Goal: Information Seeking & Learning: Learn about a topic

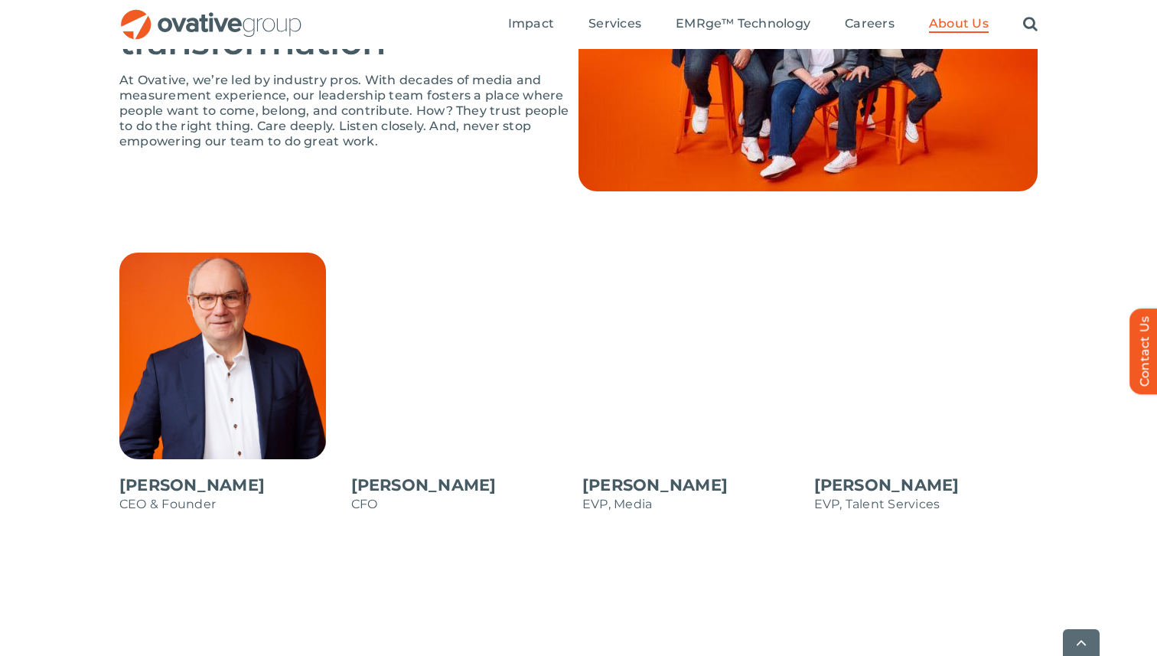
scroll to position [1269, 0]
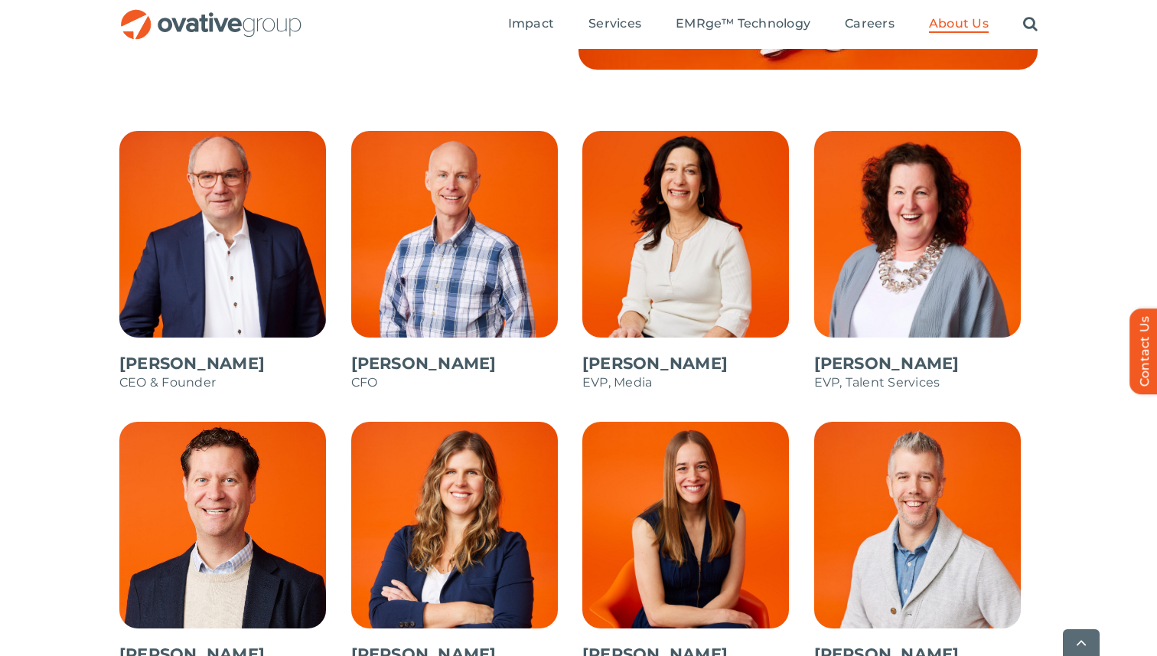
click at [226, 363] on span at bounding box center [231, 268] width 224 height 275
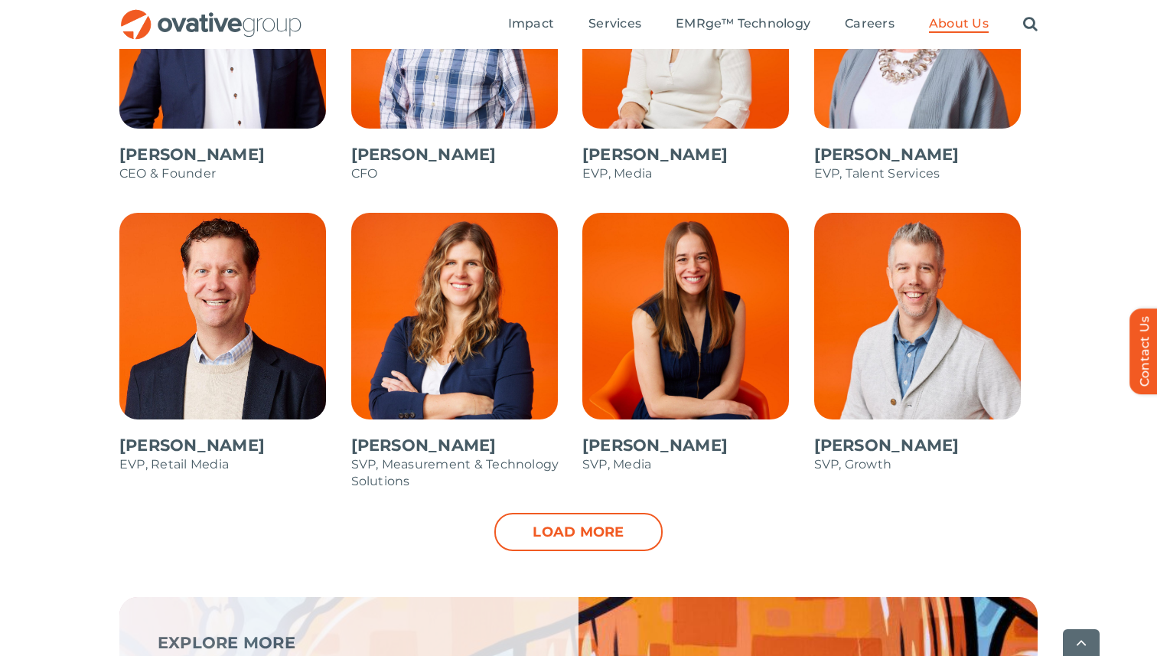
scroll to position [1627, 0]
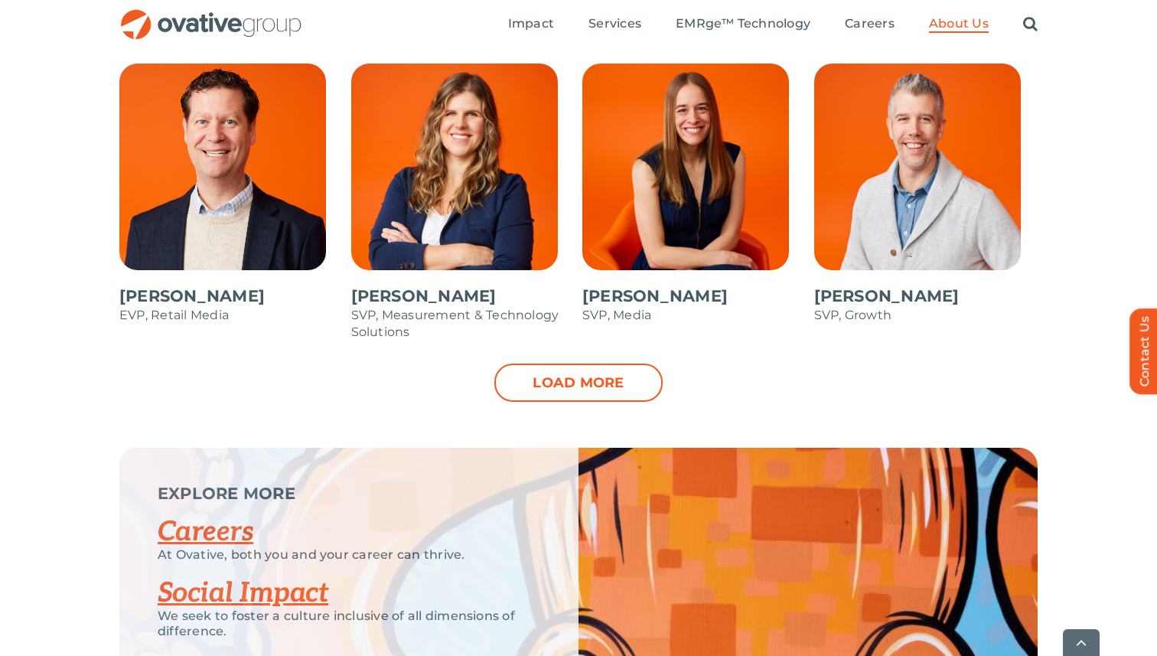
click at [687, 291] on span at bounding box center [694, 201] width 224 height 275
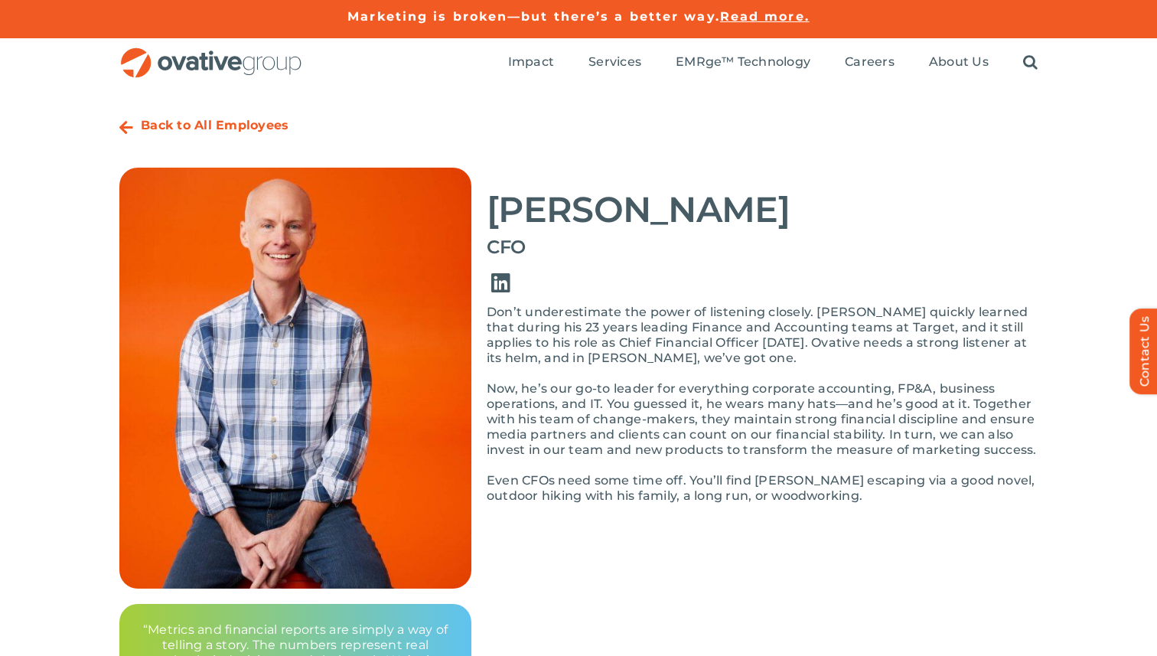
click at [505, 289] on link "Link to https://www.linkedin.com/in/steve-benson-66a67961/" at bounding box center [500, 283] width 43 height 43
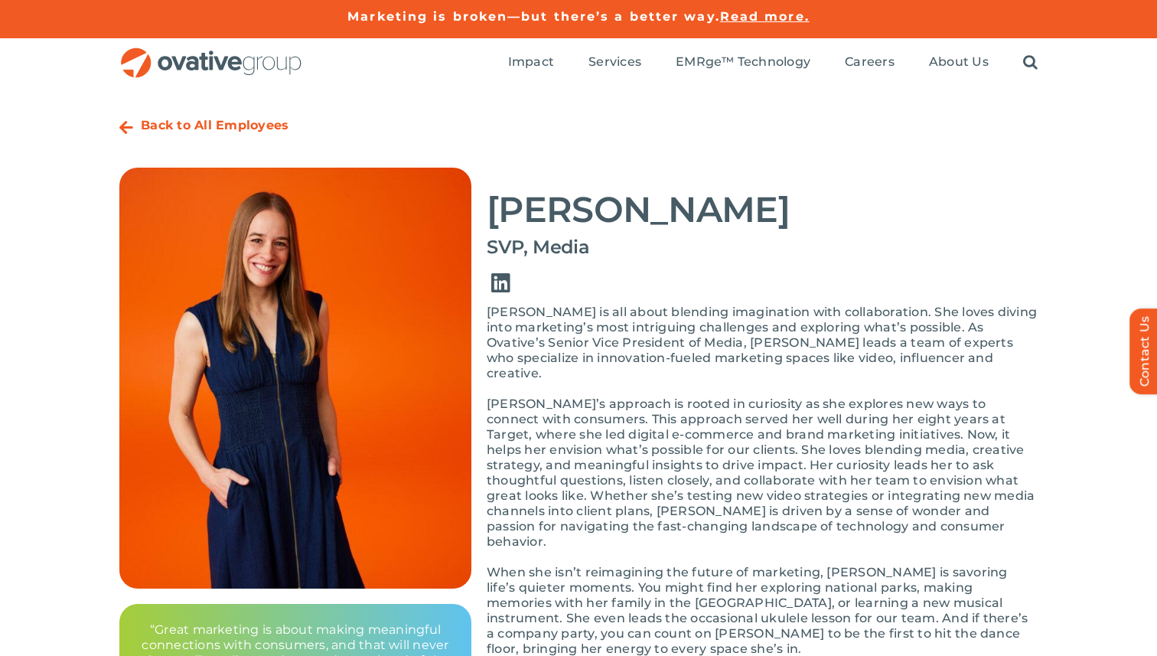
click at [511, 282] on link "Link to https://www.linkedin.com/in/dianne-anderson-6616842/" at bounding box center [500, 283] width 43 height 43
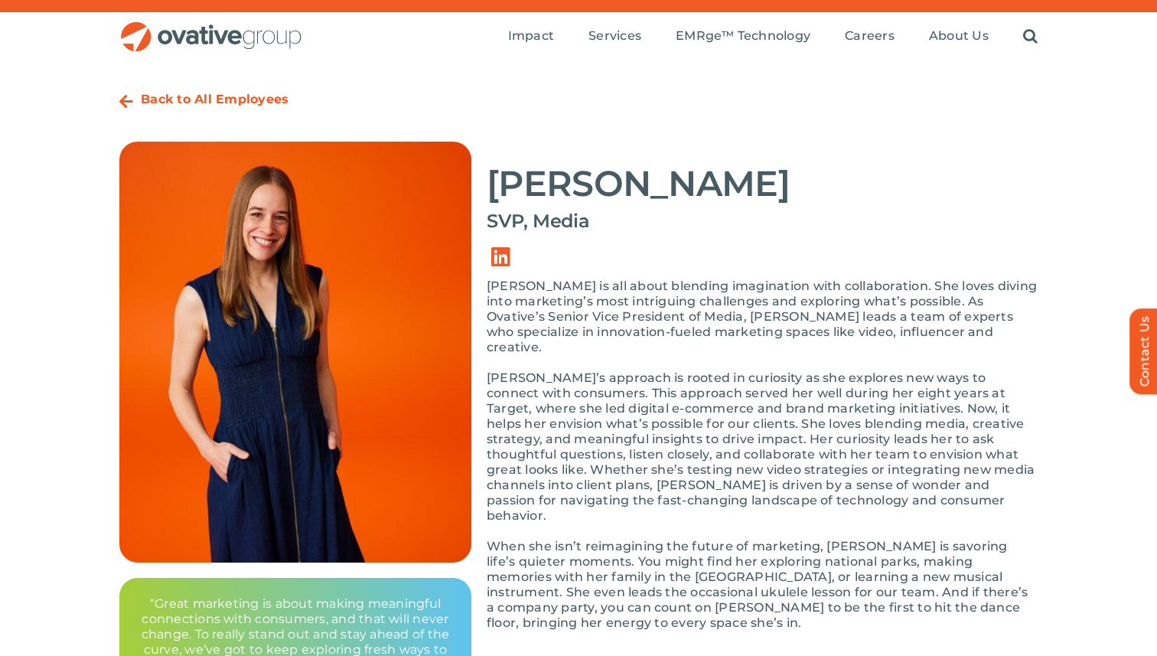
click at [153, 103] on strong "Back to All Employees" at bounding box center [215, 99] width 148 height 15
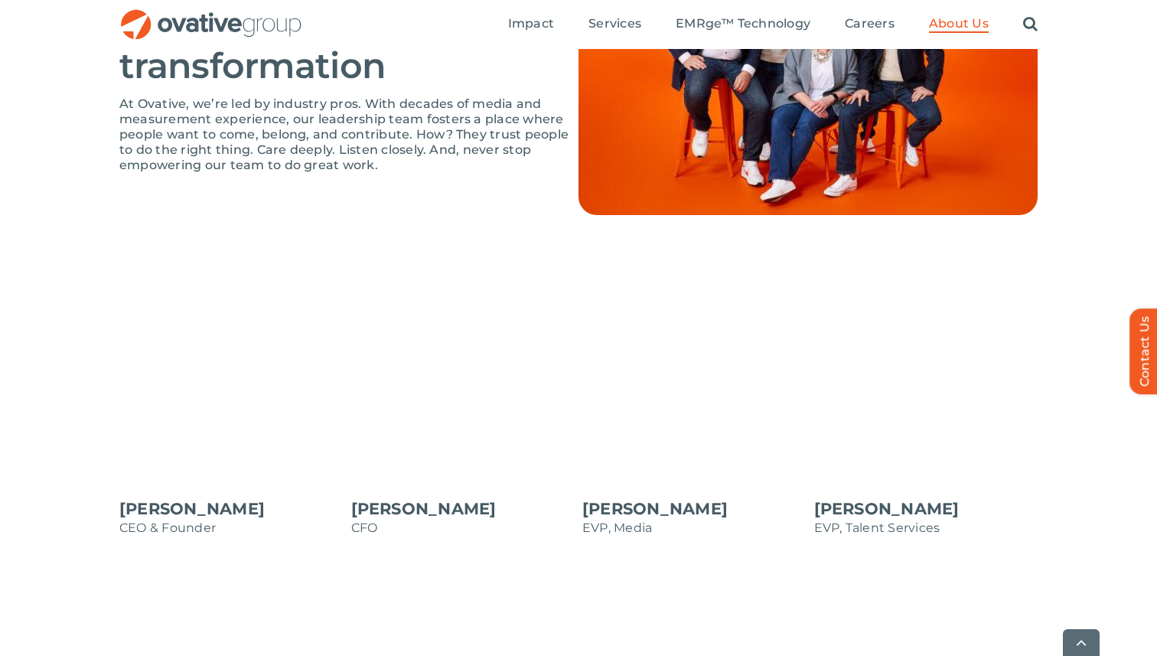
scroll to position [1434, 0]
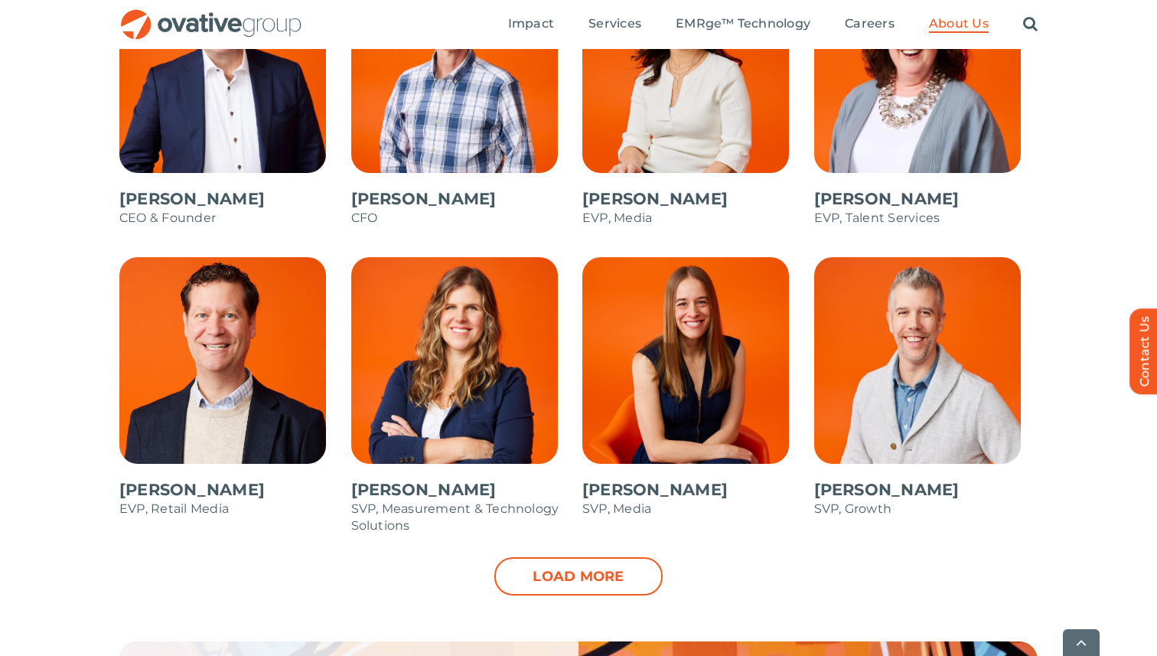
click at [180, 486] on span at bounding box center [231, 394] width 224 height 275
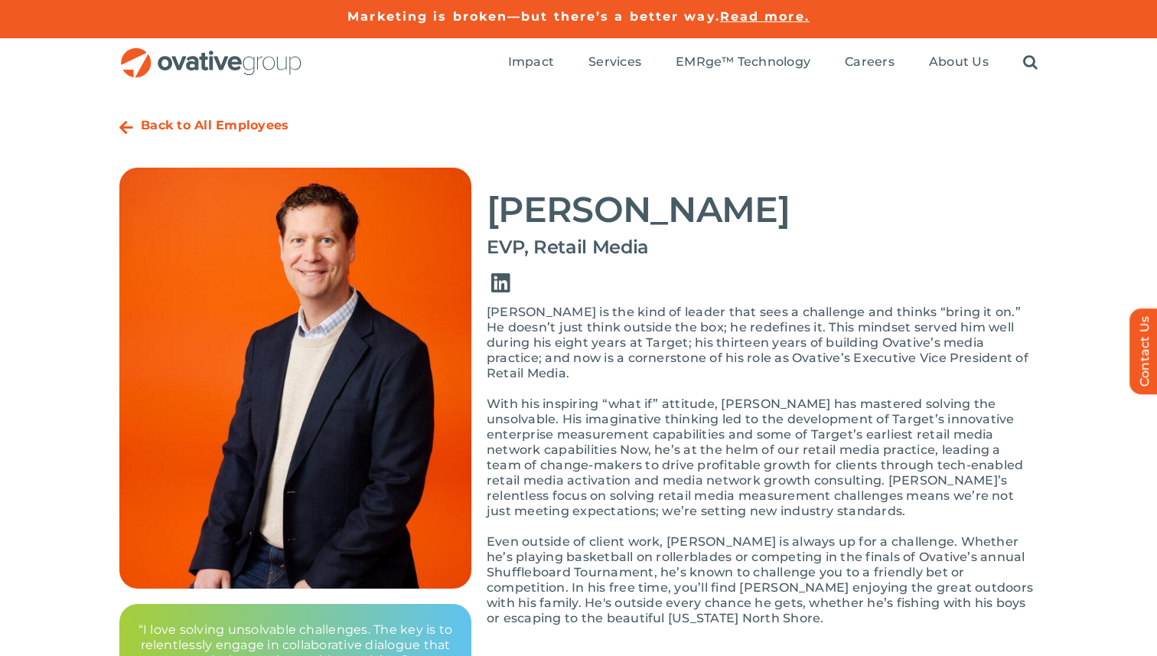
click at [503, 285] on link "Link to https://www.linkedin.com/in/baxtersteve/" at bounding box center [500, 283] width 43 height 43
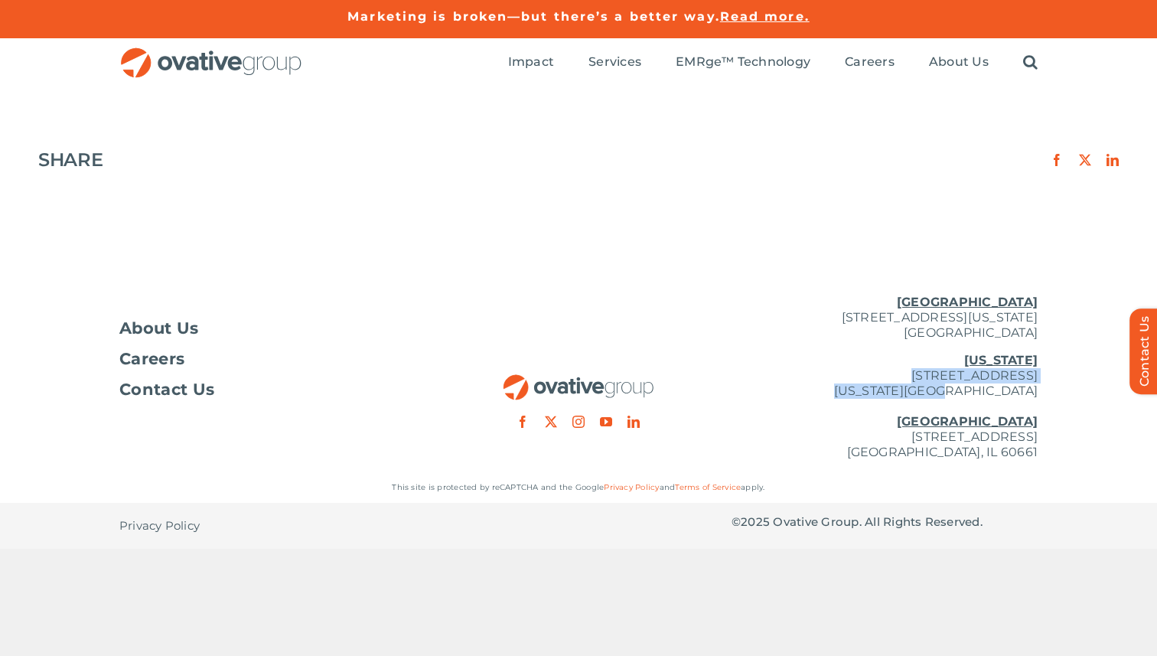
drag, startPoint x: 863, startPoint y: 376, endPoint x: 1009, endPoint y: 396, distance: 147.4
click at [1009, 396] on p "New York 254 Canal Street, Suite 5000 New York, NY 10013 Chicago 224 North Desp…" at bounding box center [884, 406] width 306 height 107
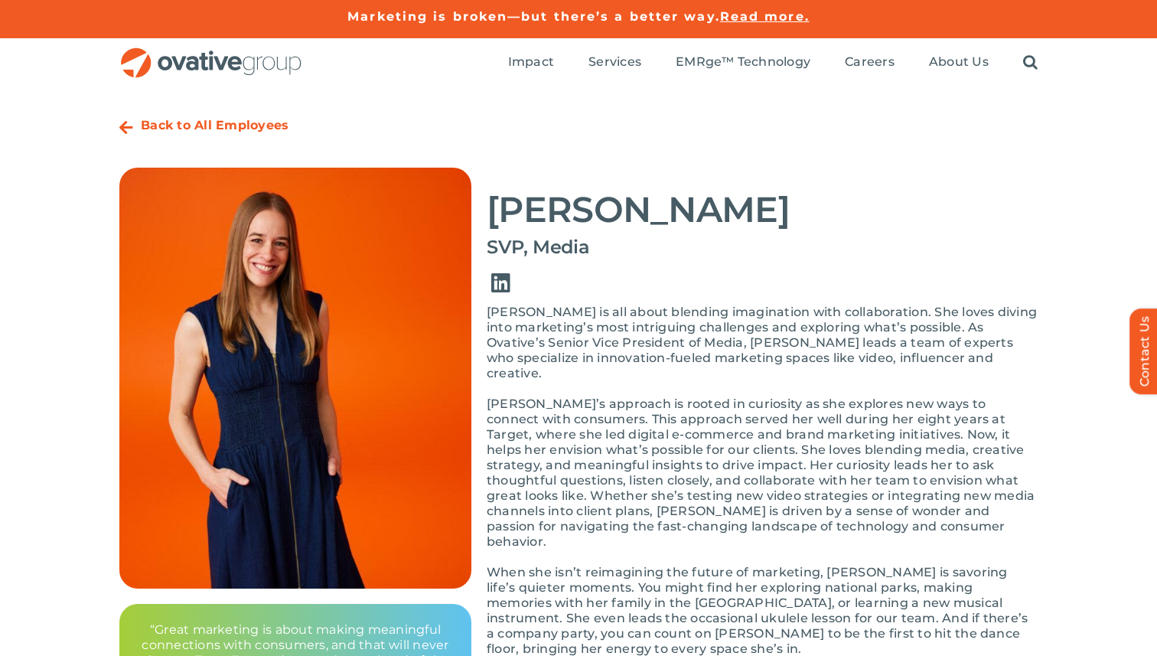
click at [500, 282] on link "Link to https://www.linkedin.com/in/dianne-anderson-6616842/" at bounding box center [500, 283] width 43 height 43
